Goal: Book appointment/travel/reservation

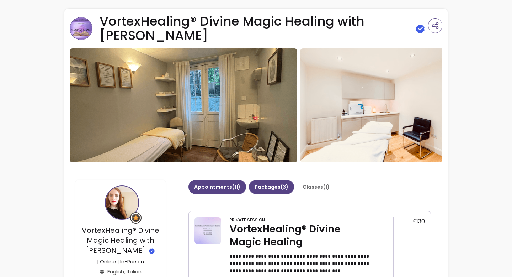
click at [261, 180] on button "Packages ( 3 )" at bounding box center [271, 187] width 45 height 14
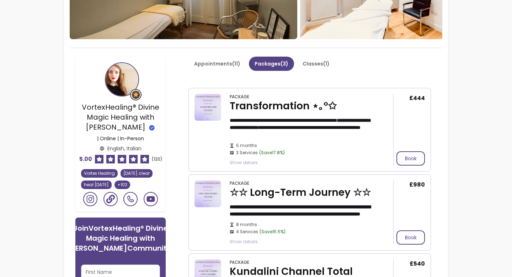
scroll to position [124, 0]
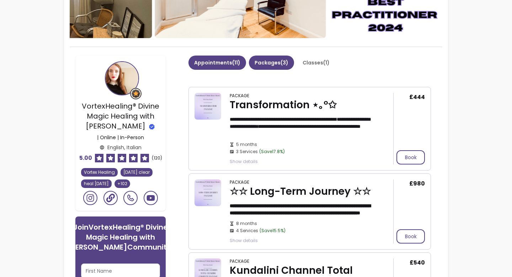
click at [229, 60] on button "Appointments ( 11 )" at bounding box center [218, 62] width 58 height 14
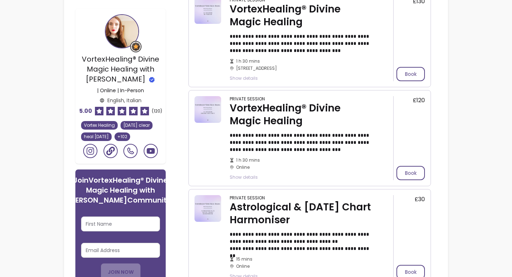
scroll to position [221, 0]
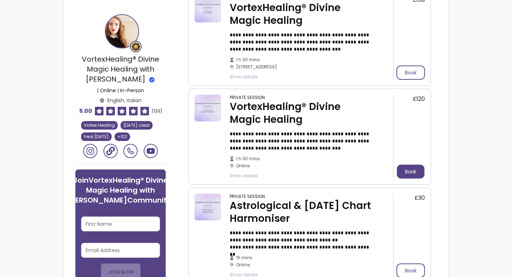
click at [414, 165] on button "Book" at bounding box center [411, 172] width 28 height 14
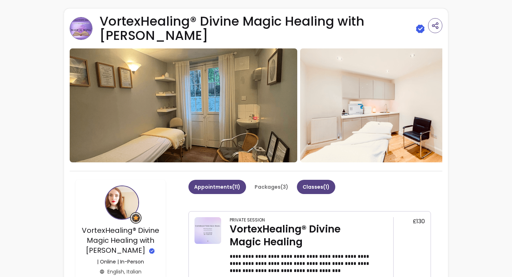
click at [301, 185] on button "Classes ( 1 )" at bounding box center [316, 187] width 38 height 14
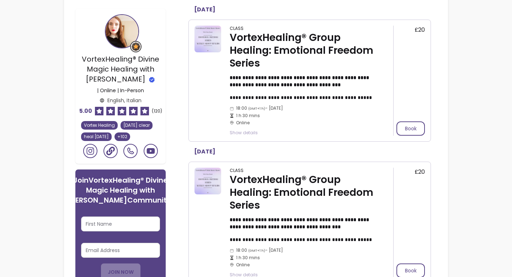
scroll to position [177, 0]
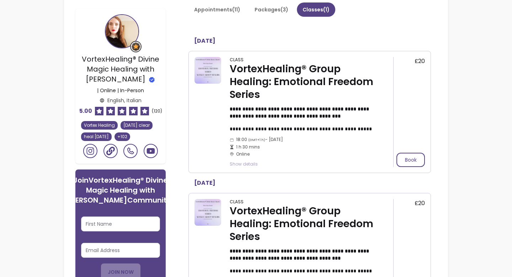
click at [252, 161] on span "Show details" at bounding box center [302, 164] width 144 height 6
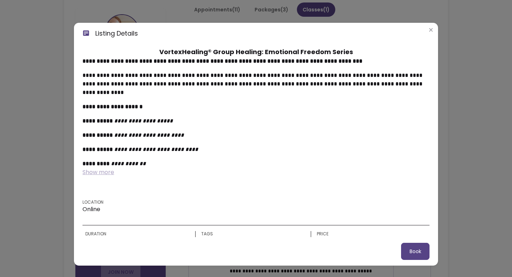
click at [101, 171] on span "Show more" at bounding box center [99, 172] width 32 height 8
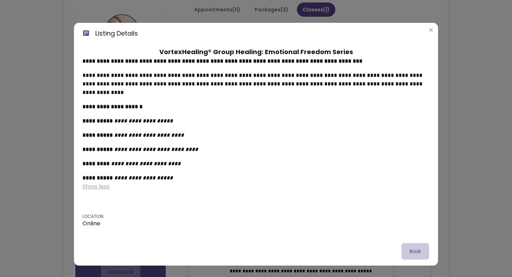
click at [413, 251] on button "Book" at bounding box center [416, 251] width 28 height 17
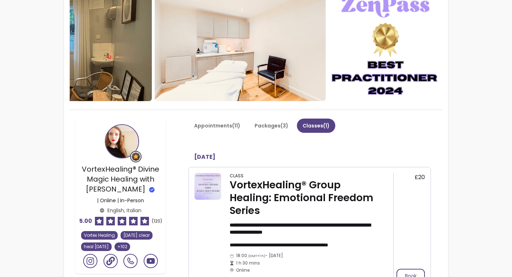
scroll to position [93, 0]
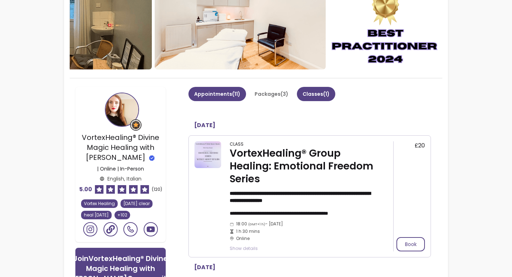
click at [226, 89] on button "Appointments ( 11 )" at bounding box center [218, 94] width 58 height 14
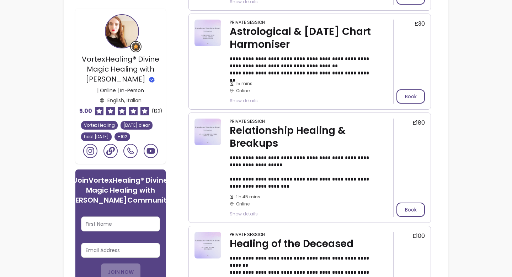
scroll to position [407, 0]
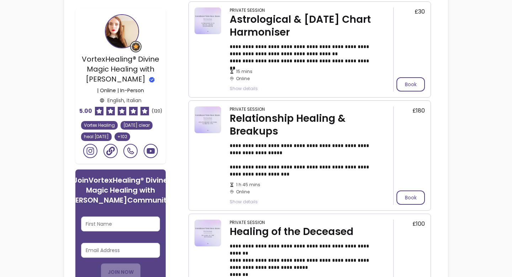
click at [248, 199] on span "Show details" at bounding box center [302, 202] width 144 height 6
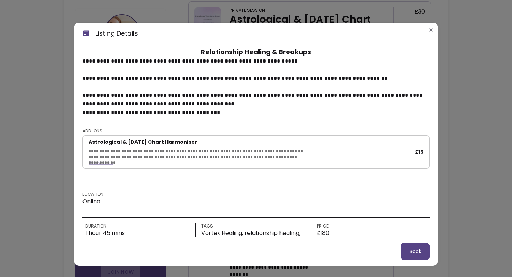
click at [164, 112] on p "**********" at bounding box center [256, 87] width 347 height 60
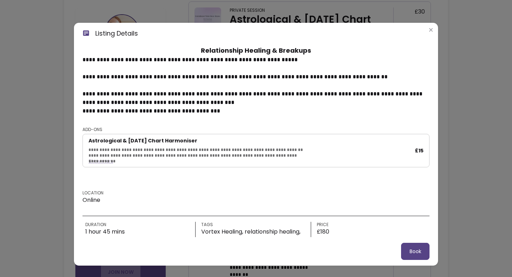
scroll to position [0, 0]
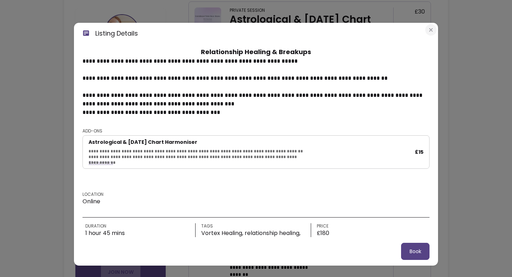
click at [433, 30] on icon "Close" at bounding box center [431, 30] width 6 height 6
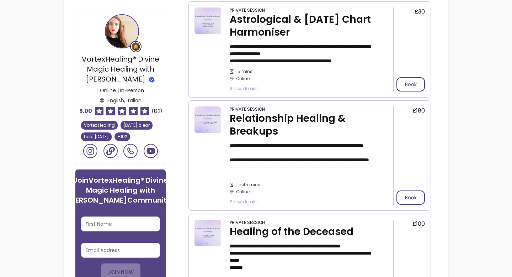
click at [152, 75] on h1 "VortexHealing® Divine Magic Healing with [PERSON_NAME]" at bounding box center [120, 69] width 79 height 30
click at [300, 51] on p "**********" at bounding box center [302, 53] width 144 height 21
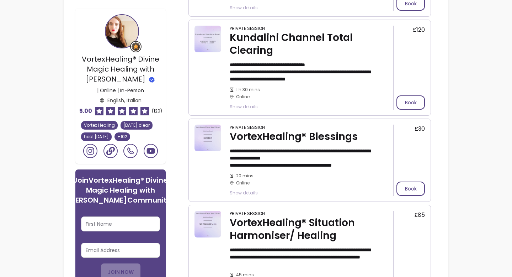
scroll to position [1057, 0]
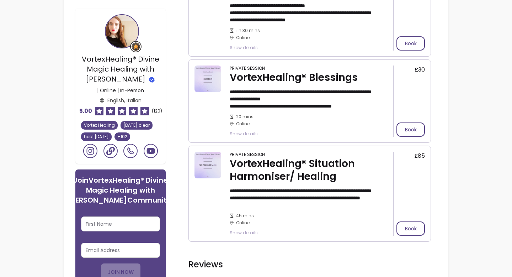
click at [252, 230] on span "Show details" at bounding box center [302, 233] width 144 height 6
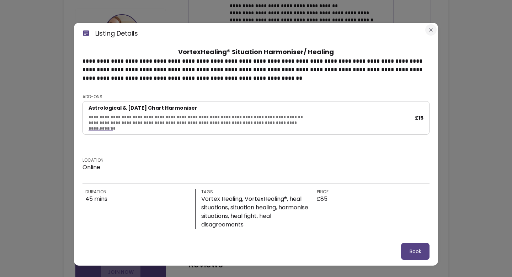
click at [429, 30] on icon "Close" at bounding box center [431, 30] width 6 height 6
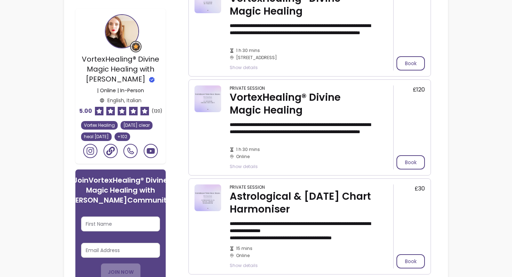
scroll to position [182, 0]
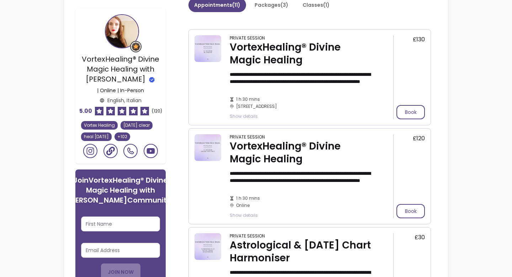
click at [250, 212] on span "Show details" at bounding box center [302, 215] width 144 height 6
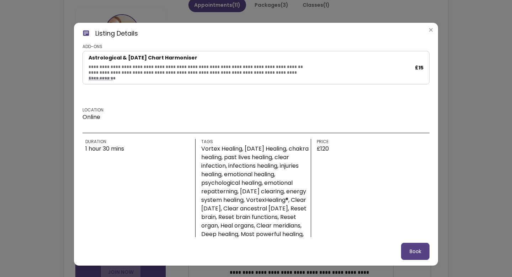
scroll to position [69, 0]
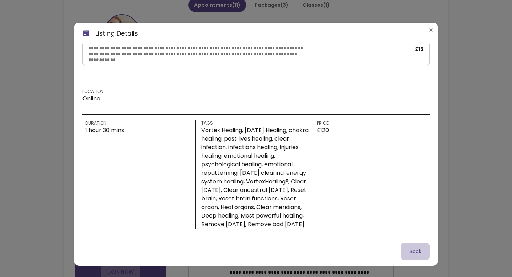
click at [409, 252] on button "Book" at bounding box center [415, 251] width 28 height 17
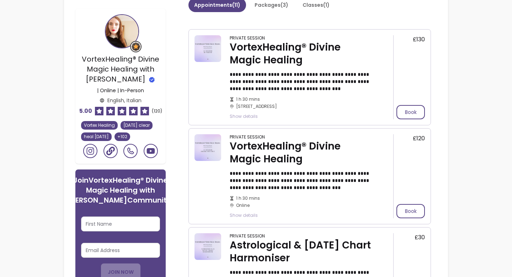
scroll to position [111, 0]
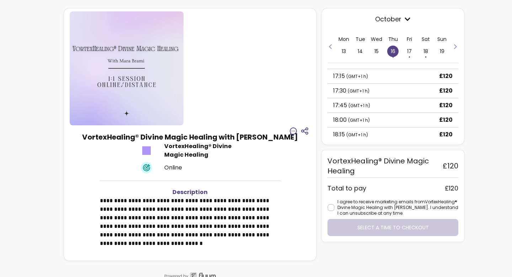
scroll to position [182, 0]
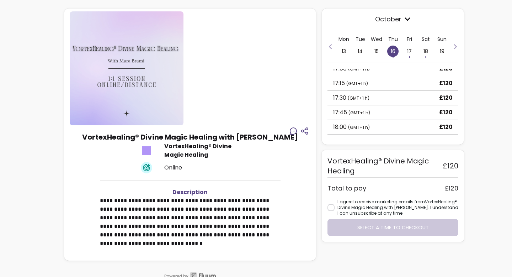
click at [389, 97] on div "17:30 ( GMT+1 h ) £120" at bounding box center [393, 98] width 131 height 15
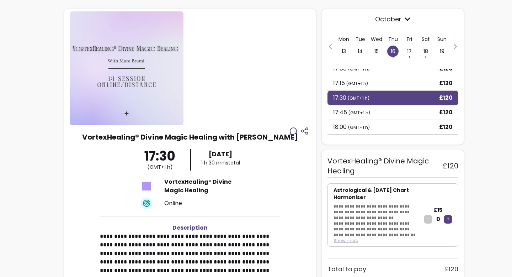
click at [465, 189] on div "**********" at bounding box center [256, 173] width 512 height 347
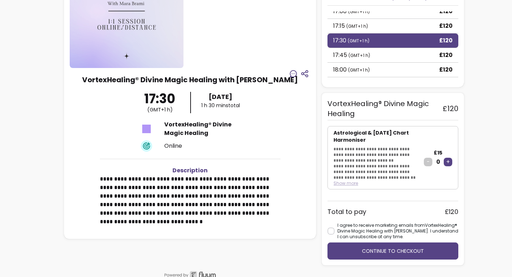
scroll to position [70, 0]
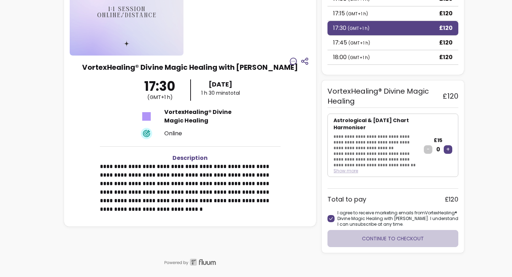
click at [354, 236] on button "Continue to checkout" at bounding box center [393, 238] width 131 height 17
